Goal: Task Accomplishment & Management: Manage account settings

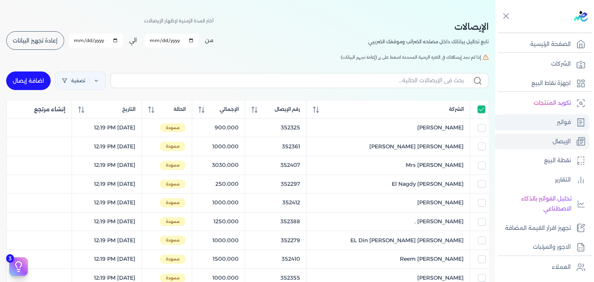
click at [549, 126] on link "فواتير" at bounding box center [542, 122] width 94 height 16
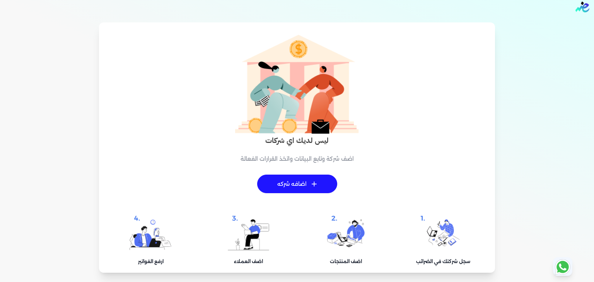
scroll to position [9, 0]
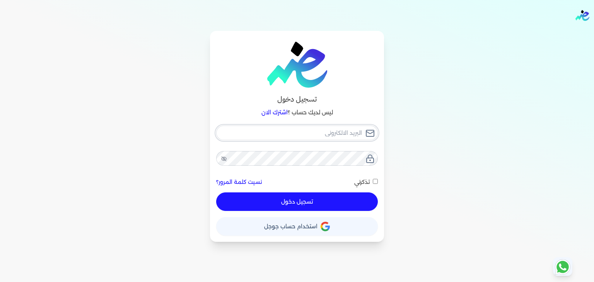
type input "[PERSON_NAME][EMAIL_ADDRESS][PERSON_NAME][DOMAIN_NAME]"
click at [295, 204] on button "تسجيل دخول" at bounding box center [297, 202] width 162 height 19
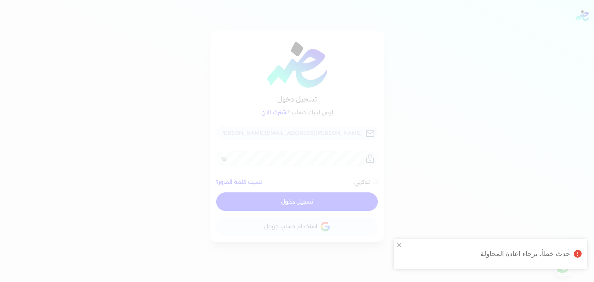
checkbox input "false"
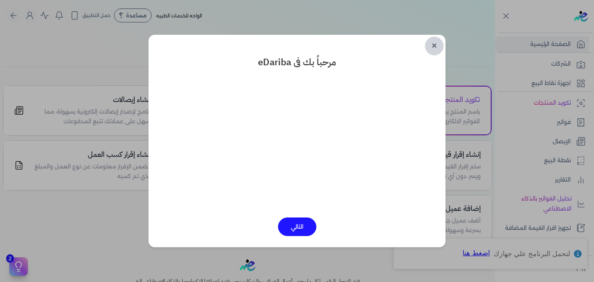
click at [435, 47] on link "✕" at bounding box center [434, 46] width 19 height 19
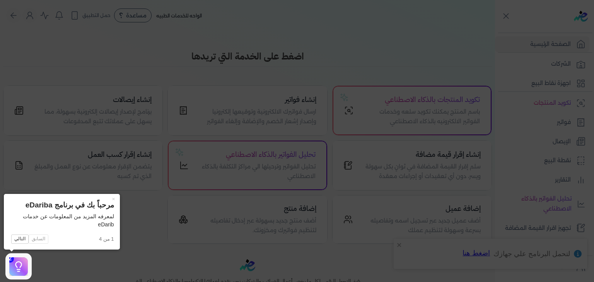
click at [435, 47] on icon at bounding box center [297, 141] width 594 height 282
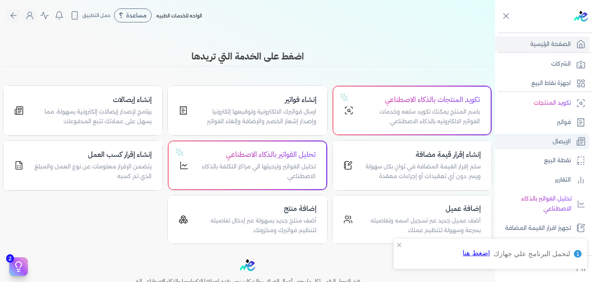
click at [569, 138] on p "الإيصال" at bounding box center [561, 142] width 18 height 10
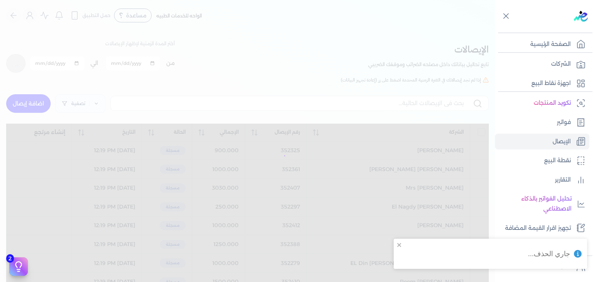
checkbox input "false"
